Goal: Navigation & Orientation: Find specific page/section

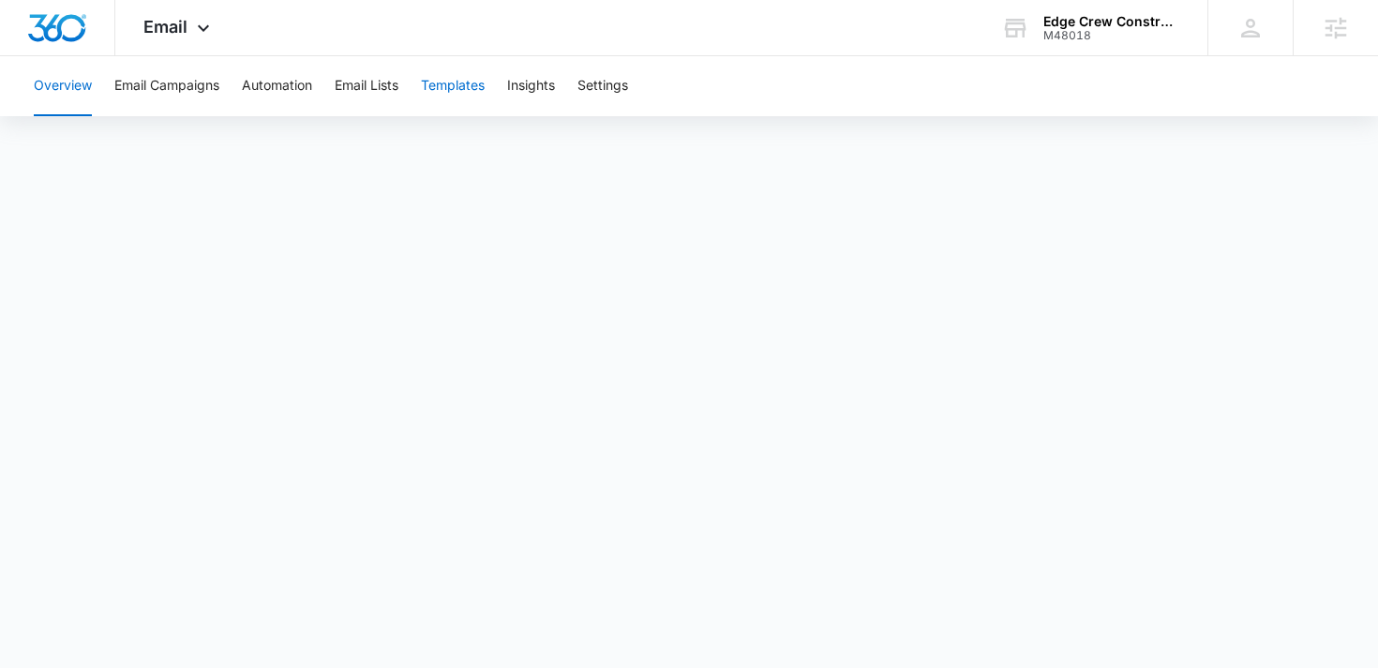
click at [457, 81] on button "Templates" at bounding box center [453, 86] width 64 height 60
click at [187, 92] on button "Email Campaigns" at bounding box center [166, 86] width 105 height 60
click at [457, 83] on button "Templates" at bounding box center [453, 86] width 64 height 60
click at [165, 50] on div "Email Apps Reputation Websites Forms CRM Email Social Content Ads Intelligence …" at bounding box center [178, 27] width 127 height 55
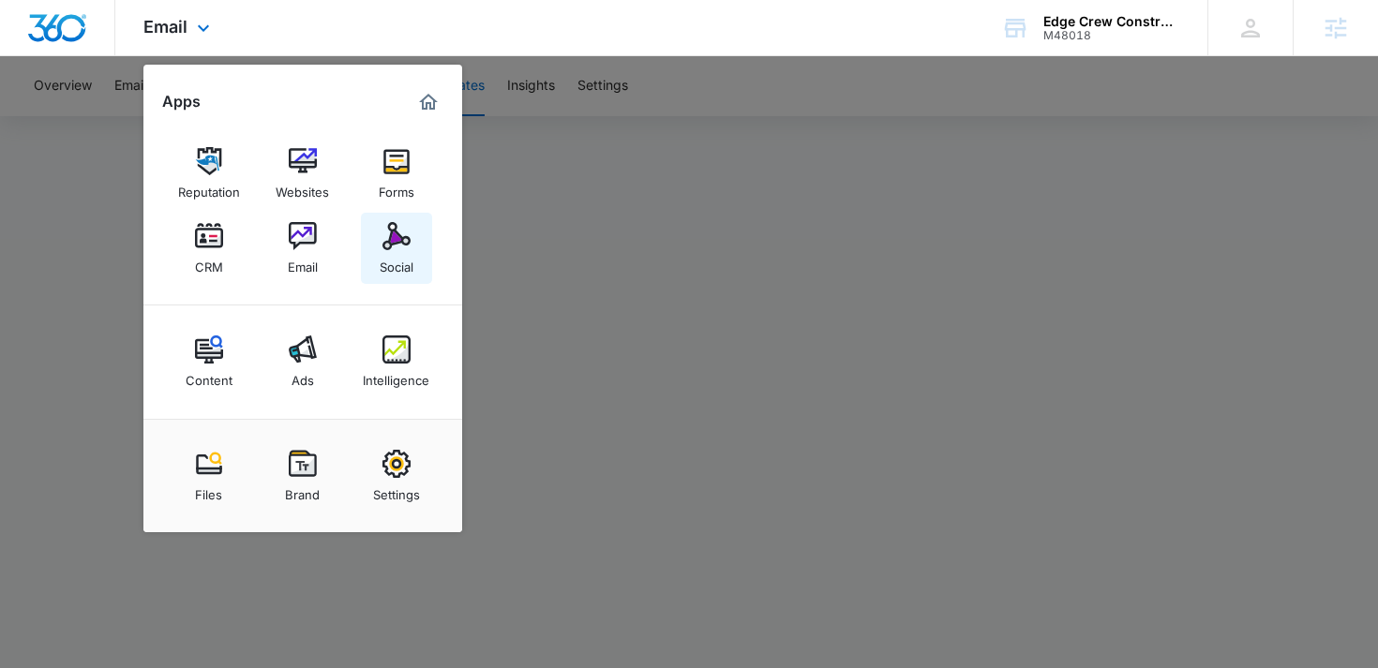
click at [386, 237] on img at bounding box center [396, 236] width 28 height 28
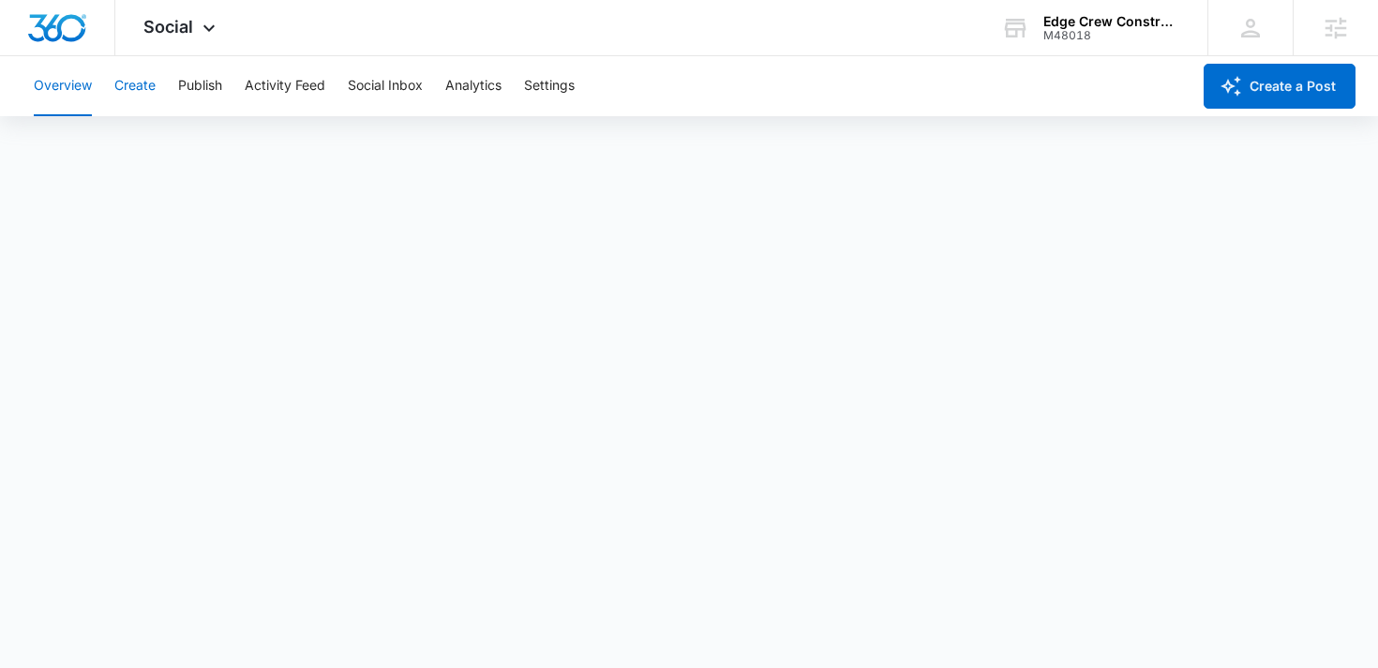
click at [137, 86] on button "Create" at bounding box center [134, 86] width 41 height 60
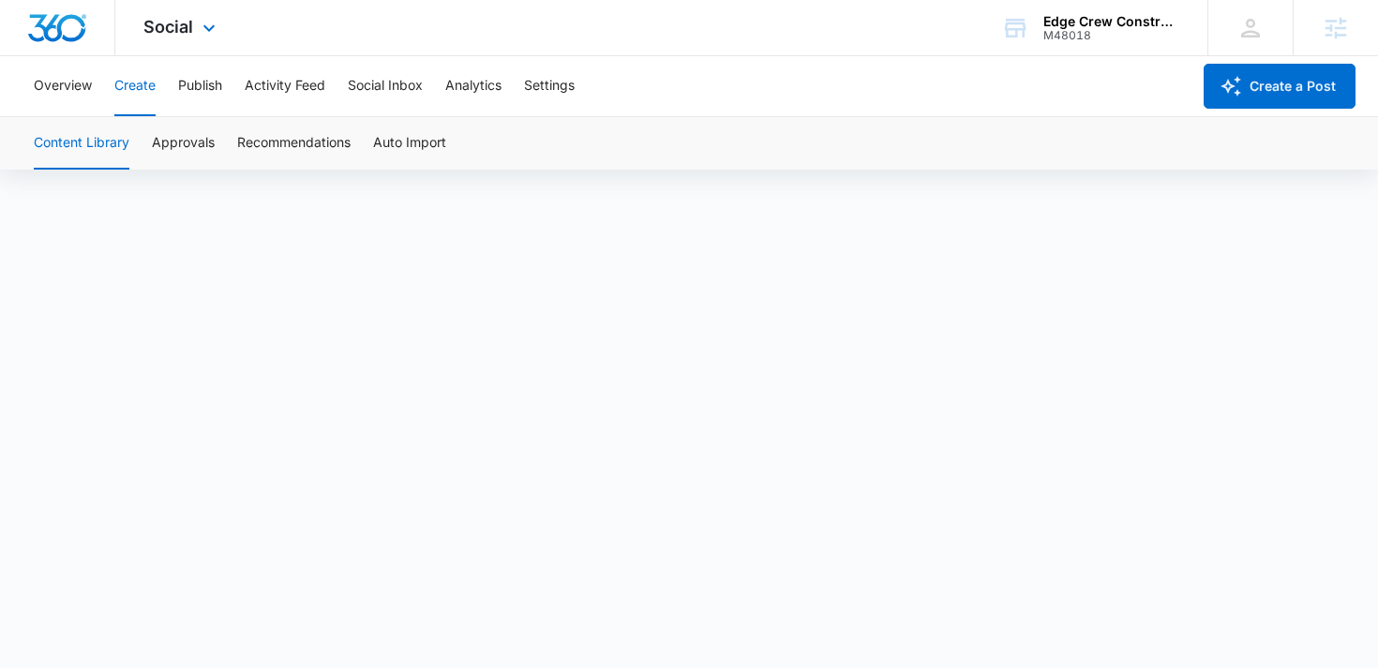
scroll to position [13, 0]
click at [178, 155] on button "Approvals" at bounding box center [183, 143] width 63 height 52
